Goal: Navigation & Orientation: Find specific page/section

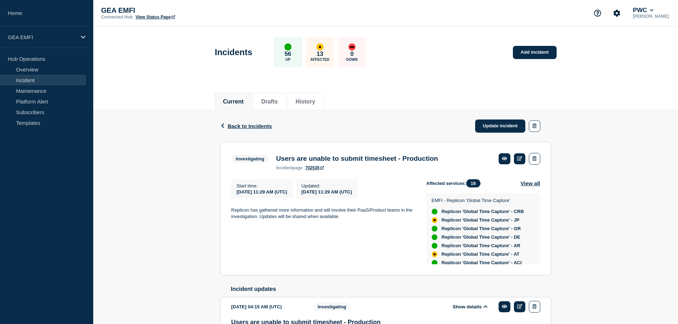
click at [260, 129] on div "Back Back to Incidents Update incident" at bounding box center [385, 126] width 331 height 32
click at [260, 129] on span "Back to Incidents" at bounding box center [250, 126] width 44 height 6
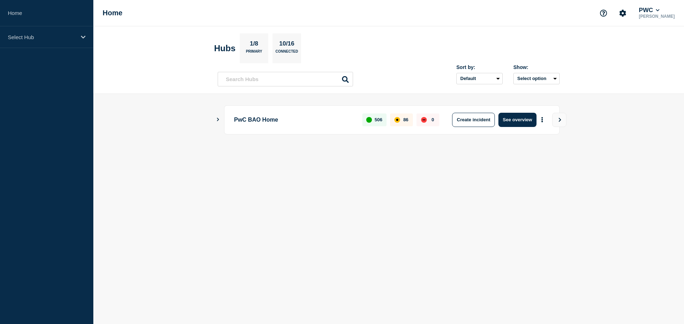
click at [359, 209] on body "Home Select Hub Home PWC [PERSON_NAME] Hubs 1/8 Primary 10/16 Connected Sort by…" at bounding box center [342, 162] width 684 height 324
